Goal: Entertainment & Leisure: Consume media (video, audio)

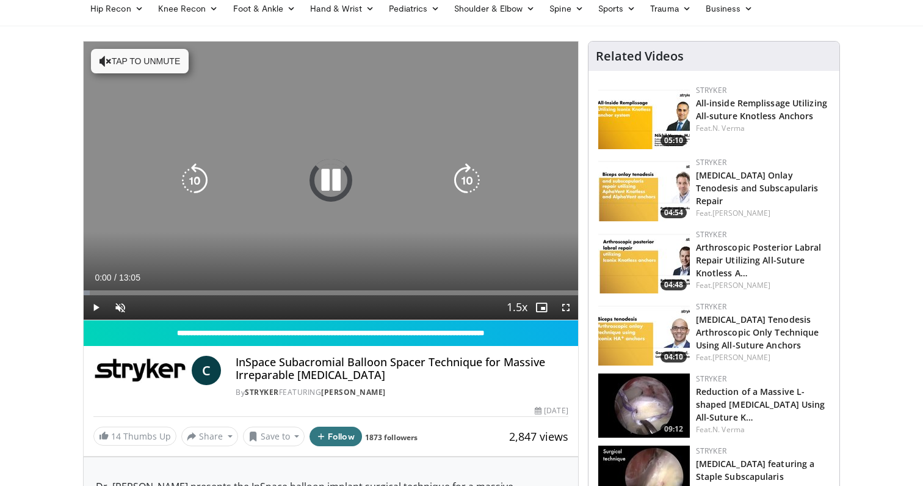
scroll to position [86, 0]
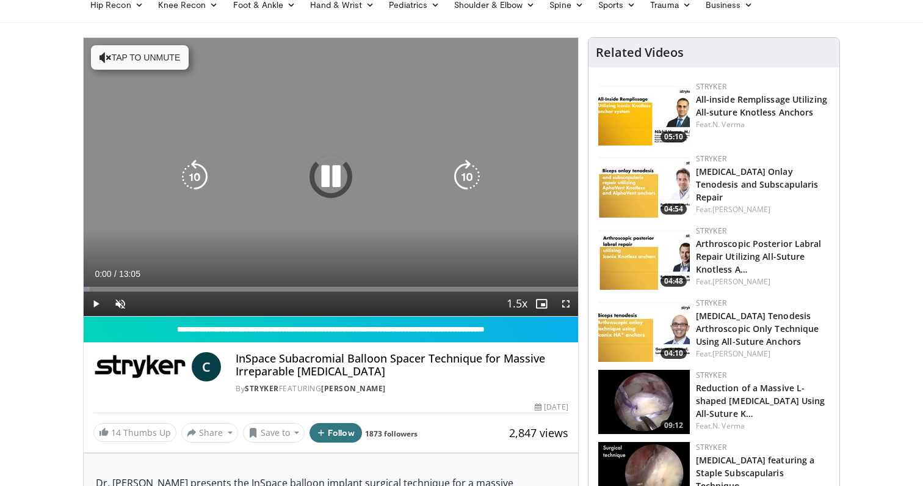
click at [145, 57] on button "Tap to unmute" at bounding box center [140, 57] width 98 height 24
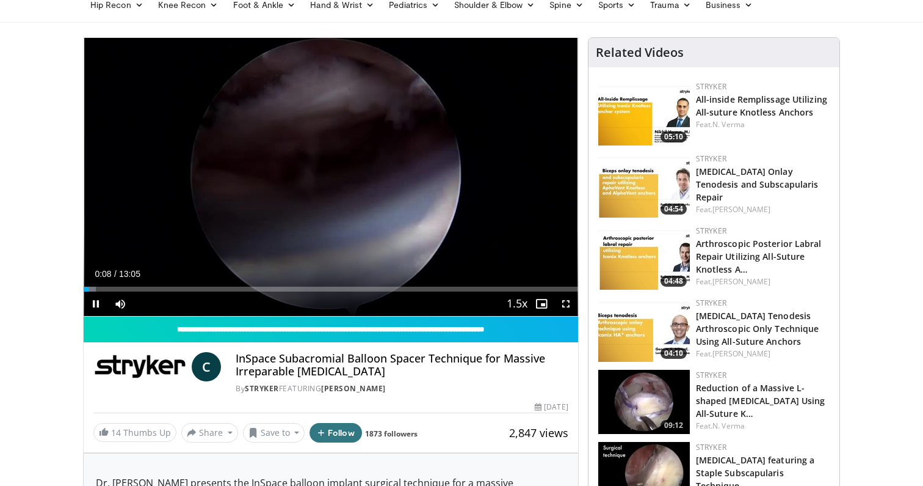
click at [566, 307] on span "Video Player" at bounding box center [566, 303] width 24 height 24
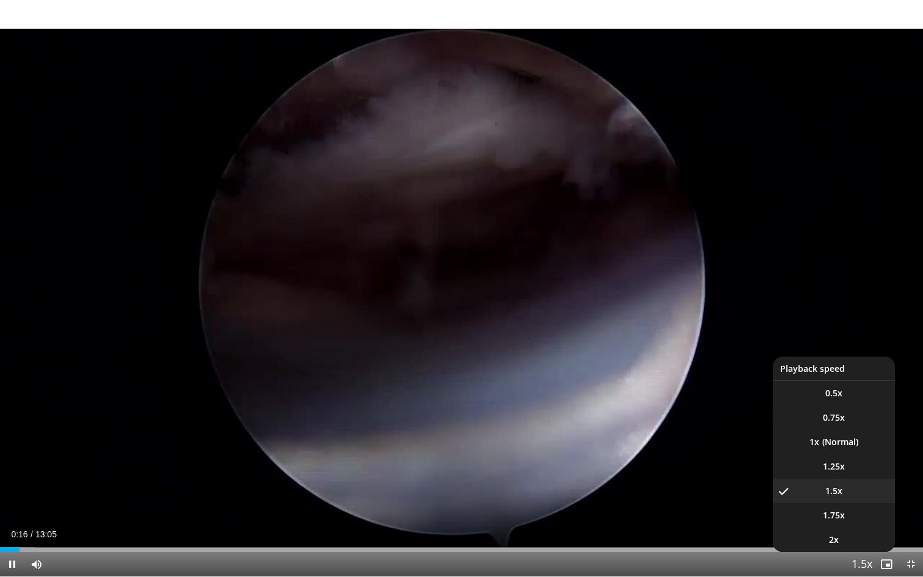
click at [860, 485] on span "Video Player" at bounding box center [862, 565] width 17 height 24
click at [843, 448] on li "1x" at bounding box center [834, 442] width 122 height 24
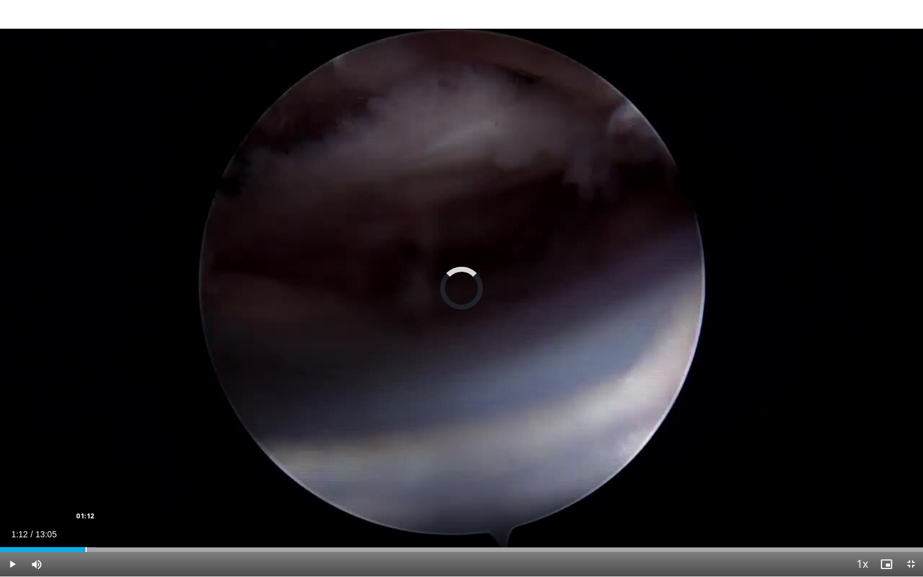
click at [85, 485] on div "Progress Bar" at bounding box center [85, 549] width 1 height 5
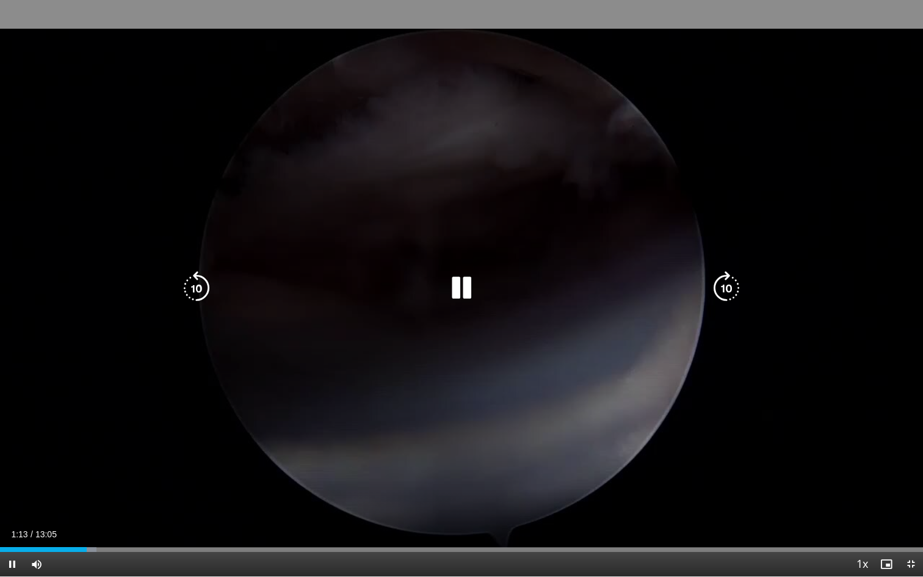
click at [170, 485] on div "10 seconds Tap to unmute" at bounding box center [461, 288] width 923 height 577
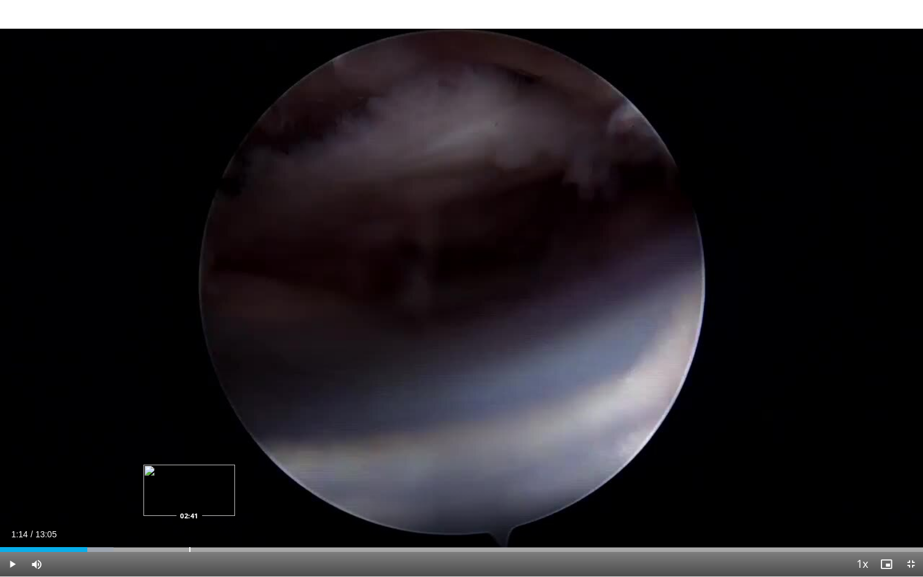
click at [181, 485] on div "Loaded : 12.32% 01:14 02:41" at bounding box center [461, 546] width 923 height 12
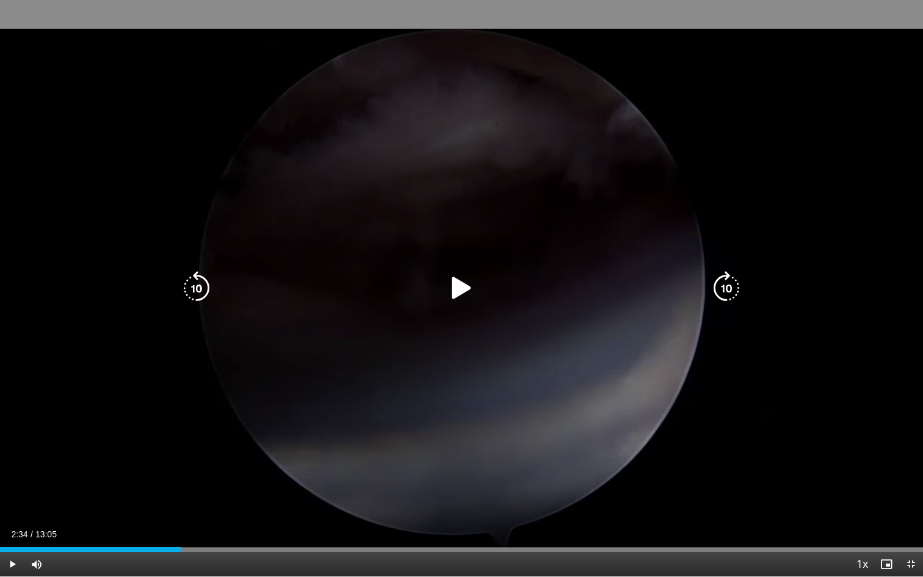
click at [217, 485] on div "10 seconds Tap to unmute" at bounding box center [461, 288] width 923 height 577
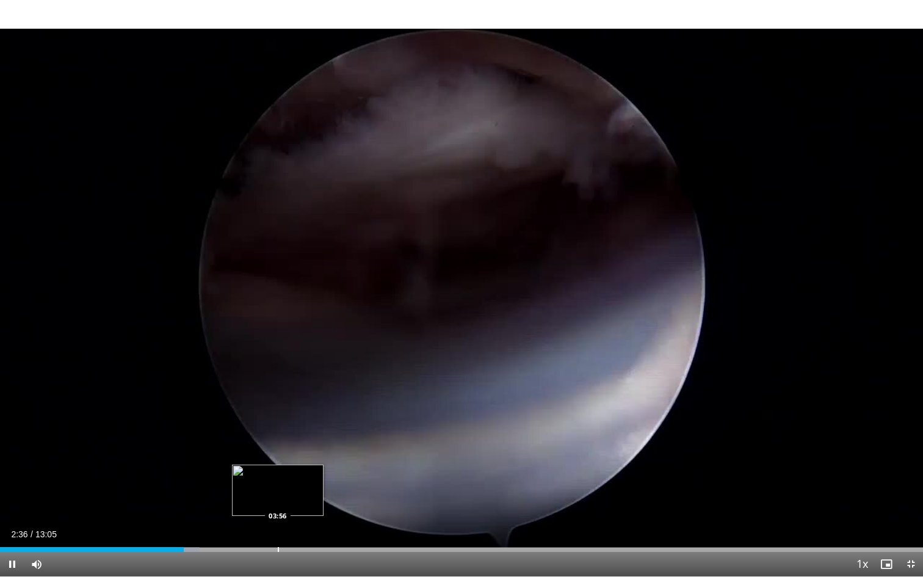
click at [278, 485] on div "Progress Bar" at bounding box center [278, 549] width 1 height 5
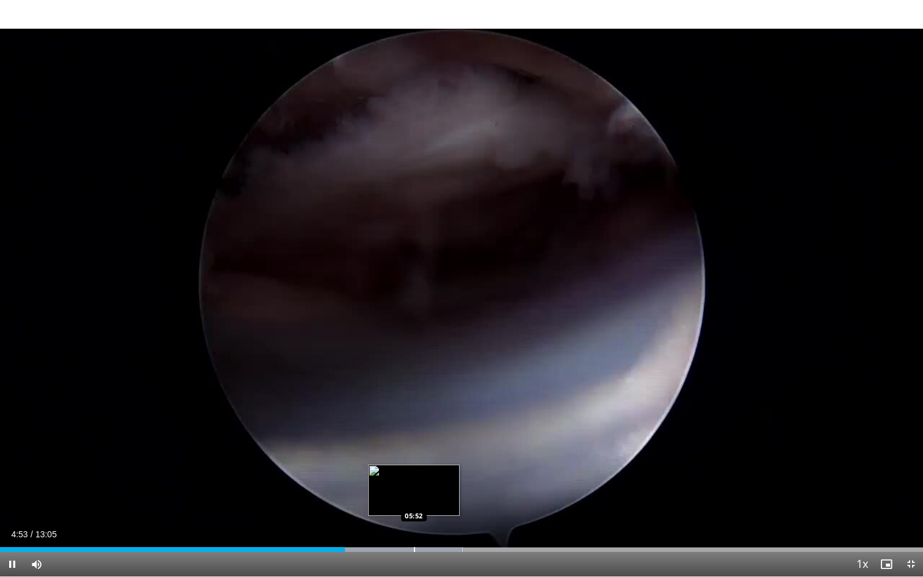
click at [414, 485] on div "Progress Bar" at bounding box center [414, 549] width 1 height 5
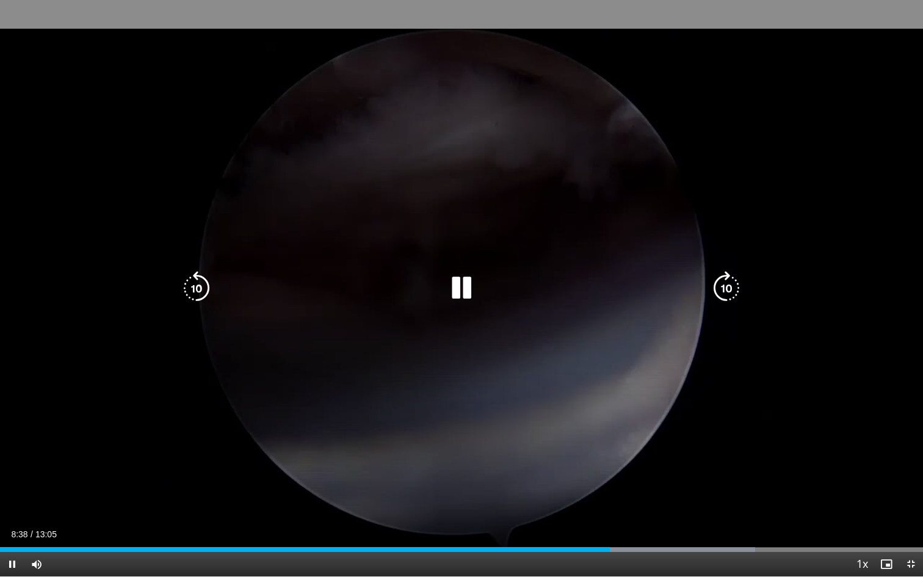
click at [464, 294] on icon "Video Player" at bounding box center [462, 288] width 34 height 34
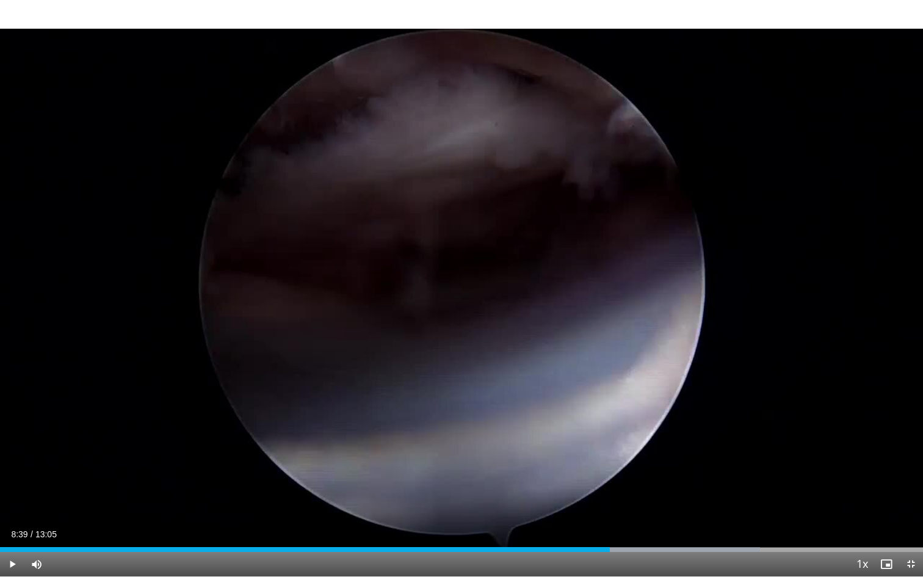
click at [464, 294] on div "30 seconds Tap to unmute" at bounding box center [461, 288] width 923 height 577
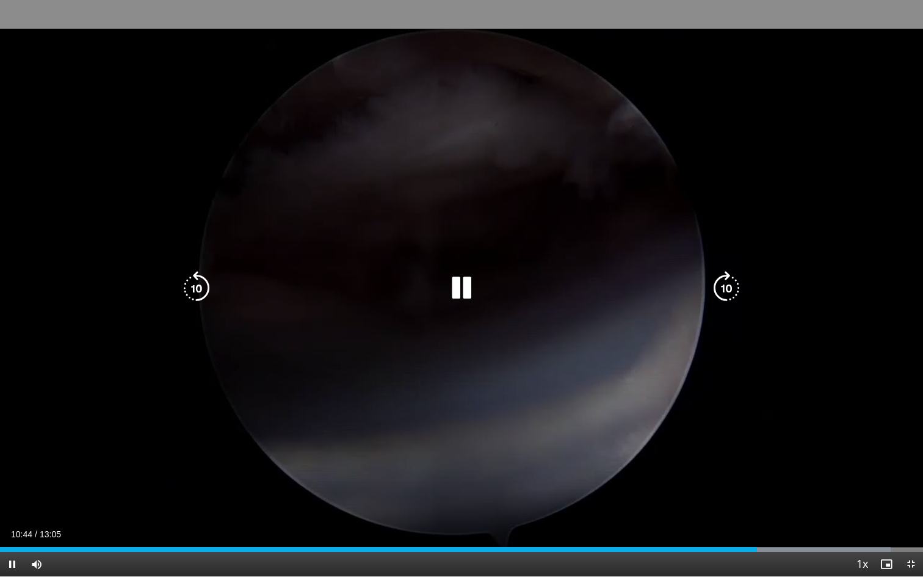
click at [193, 290] on icon "Video Player" at bounding box center [197, 288] width 34 height 34
click at [473, 279] on icon "Video Player" at bounding box center [462, 288] width 34 height 34
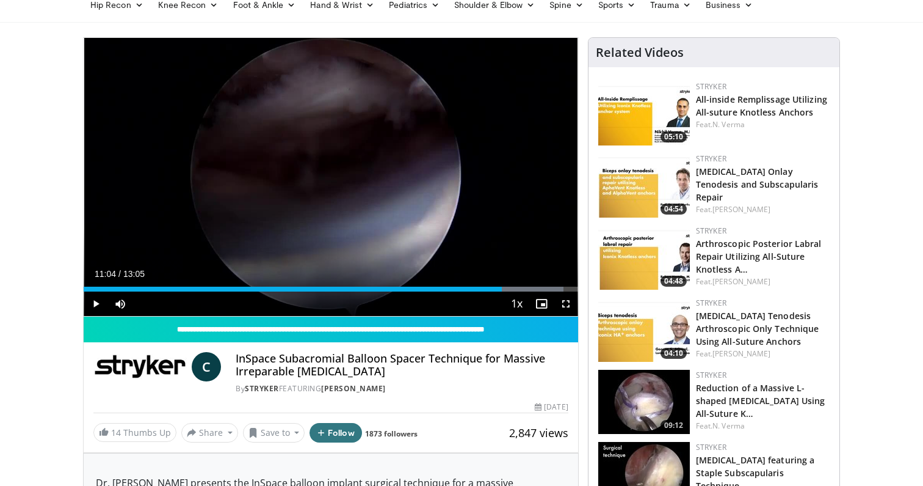
click at [567, 310] on span "Video Player" at bounding box center [566, 303] width 24 height 24
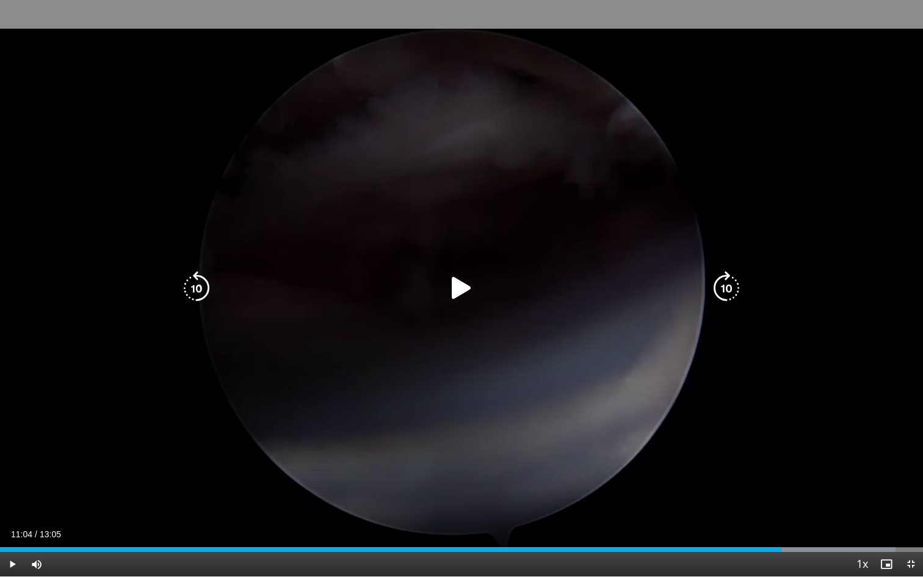
click at [457, 278] on icon "Video Player" at bounding box center [462, 288] width 34 height 34
click at [465, 287] on icon "Video Player" at bounding box center [462, 288] width 34 height 34
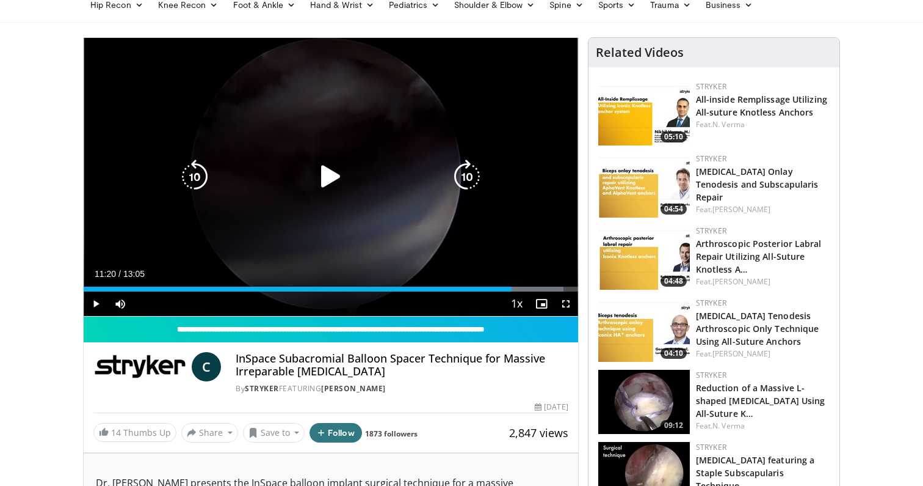
click at [319, 184] on icon "Video Player" at bounding box center [331, 176] width 34 height 34
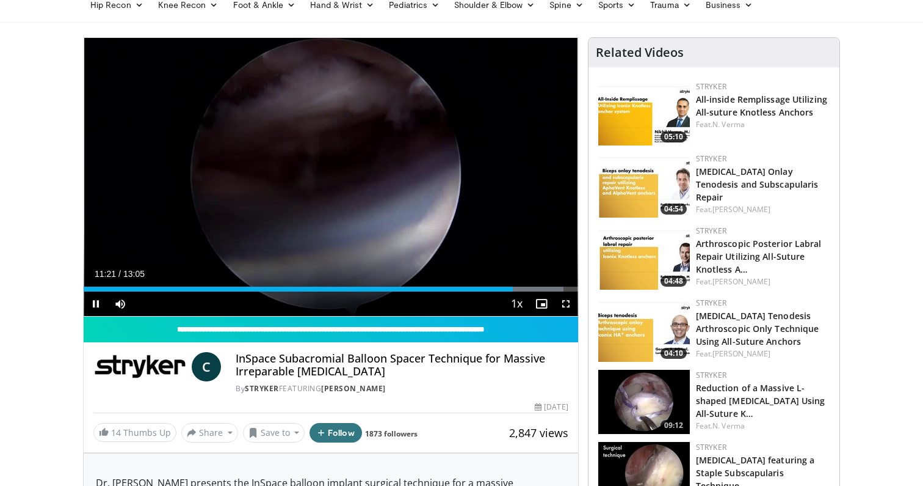
click at [562, 304] on span "Video Player" at bounding box center [566, 303] width 24 height 24
